Goal: Task Accomplishment & Management: Manage account settings

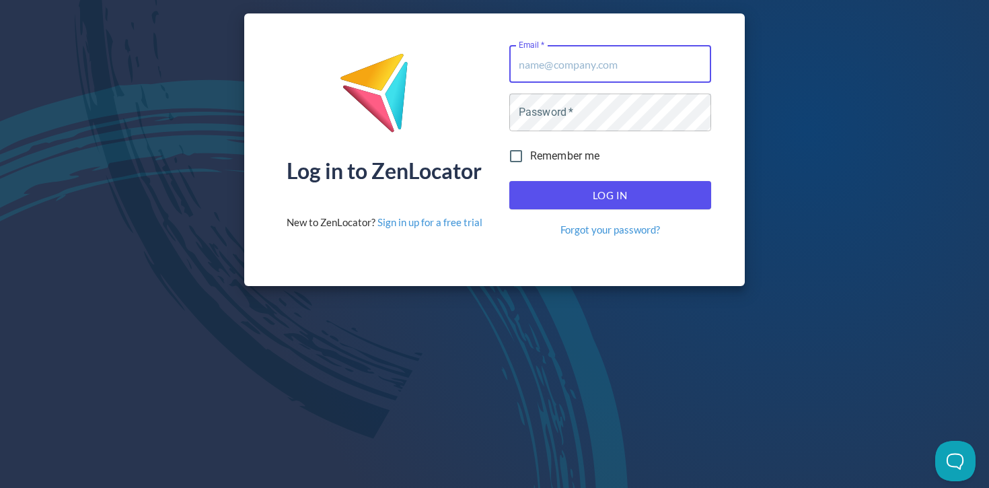
click at [681, 70] on input "Email   *" at bounding box center [610, 64] width 202 height 38
click at [0, 487] on com-1password-button at bounding box center [0, 488] width 0 height 0
type input "[PERSON_NAME][EMAIL_ADDRESS][DOMAIN_NAME]"
